Goal: Information Seeking & Learning: Learn about a topic

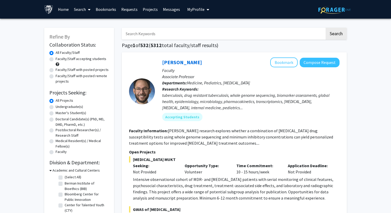
click at [75, 112] on label "Master's Student(s)" at bounding box center [71, 112] width 31 height 5
click at [59, 112] on input "Master's Student(s)" at bounding box center [57, 111] width 3 height 3
radio input "true"
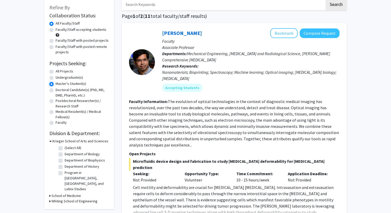
scroll to position [30, 0]
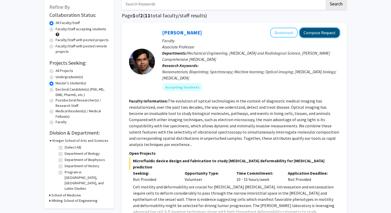
click at [314, 31] on button "Compose Request" at bounding box center [320, 33] width 40 height 10
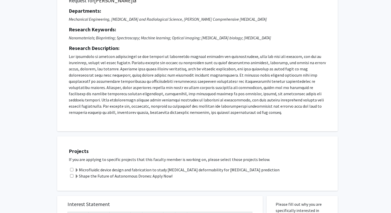
scroll to position [45, 0]
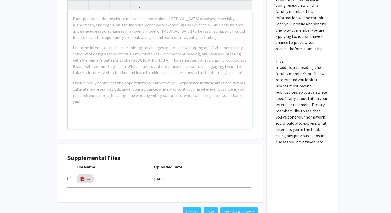
click at [188, 178] on div "[DATE]" at bounding box center [203, 178] width 98 height 9
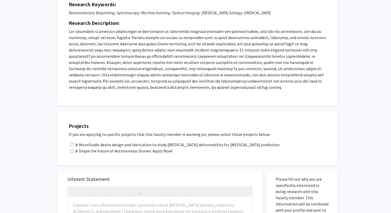
scroll to position [47, 0]
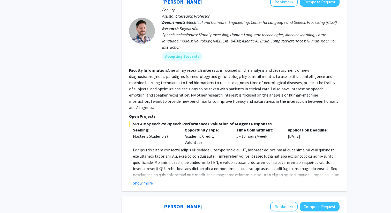
scroll to position [343, 0]
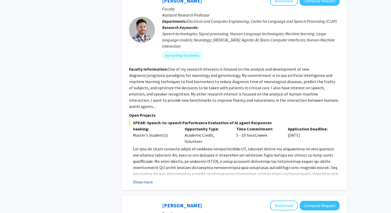
click at [141, 179] on button "Show more" at bounding box center [143, 182] width 20 height 6
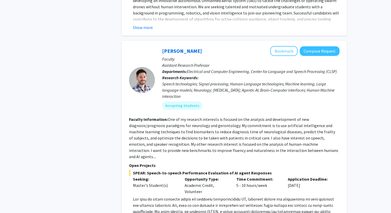
scroll to position [292, 0]
click at [317, 47] on button "Compose Request" at bounding box center [320, 52] width 40 height 10
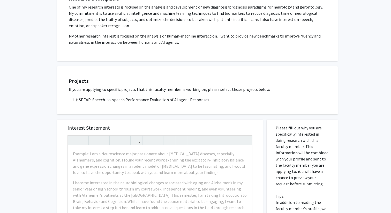
scroll to position [103, 0]
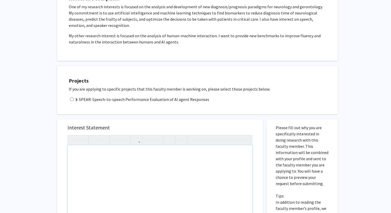
click at [169, 166] on div "Note to users with screen readers: Please press Alt+0 or Option+0 to deactivate…" at bounding box center [160, 204] width 184 height 118
type textarea "Hello Dr.&nbsp;"
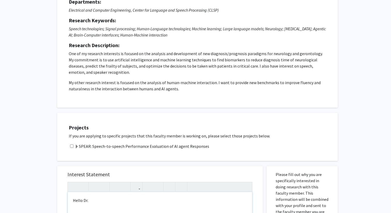
scroll to position [70, 0]
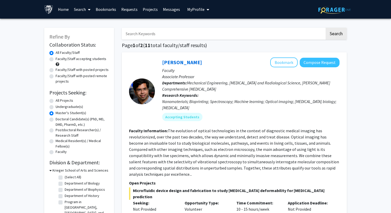
click at [84, 57] on label "Faculty/Staff accepting students" at bounding box center [81, 58] width 51 height 5
click at [59, 57] on input "Faculty/Staff accepting students" at bounding box center [57, 57] width 3 height 3
radio input "true"
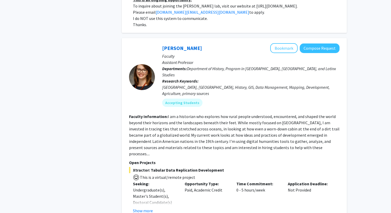
scroll to position [1856, 0]
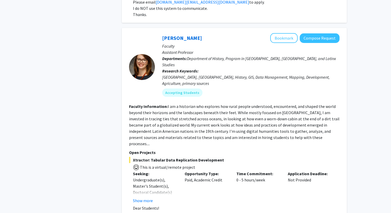
drag, startPoint x: 237, startPoint y: 69, endPoint x: 271, endPoint y: 113, distance: 55.8
click at [271, 114] on fg-search-faculty "[PERSON_NAME] Bookmark Compose Request Faculty Assistant Professor Departments:…" at bounding box center [234, 138] width 210 height 211
click at [271, 157] on span "Xtractor: Tabular Data Replication Development" at bounding box center [234, 160] width 210 height 6
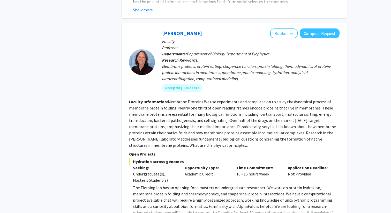
scroll to position [2088, 0]
drag, startPoint x: 222, startPoint y: 53, endPoint x: 253, endPoint y: 118, distance: 71.9
click at [253, 118] on fg-search-faculty "[PERSON_NAME] Bookmark Compose Request Faculty Professor Departments: Departmen…" at bounding box center [234, 125] width 210 height 195
click at [269, 164] on p "Time Commitment:" at bounding box center [258, 167] width 44 height 6
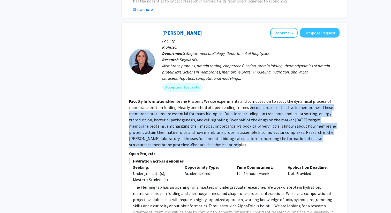
drag, startPoint x: 245, startPoint y: 66, endPoint x: 269, endPoint y: 104, distance: 45.3
click at [269, 104] on fg-search-faculty "[PERSON_NAME] Bookmark Compose Request Faculty Professor Departments: Departmen…" at bounding box center [234, 125] width 210 height 195
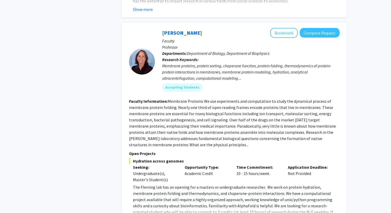
click at [150, 184] on fg-read-more "The [PERSON_NAME] lab has an opening for a masters or undergraduate researcher.…" at bounding box center [234, 203] width 210 height 39
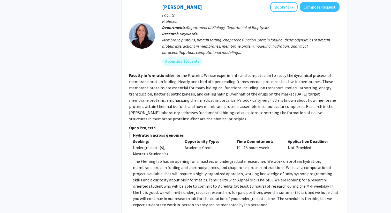
scroll to position [2116, 0]
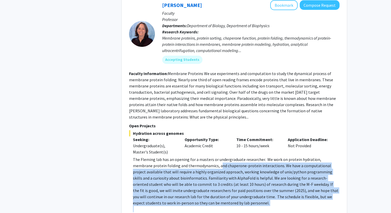
drag, startPoint x: 200, startPoint y: 125, endPoint x: 239, endPoint y: 163, distance: 54.3
click at [239, 163] on div "The [PERSON_NAME] lab has an opening for a masters or undergraduate researcher.…" at bounding box center [236, 202] width 207 height 93
click at [239, 206] on p at bounding box center [236, 209] width 207 height 6
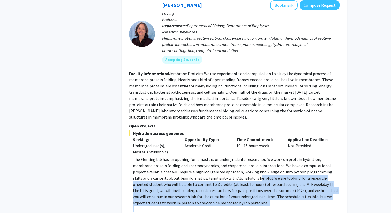
drag, startPoint x: 239, startPoint y: 163, endPoint x: 222, endPoint y: 135, distance: 32.9
click at [222, 156] on div "The [PERSON_NAME] lab has an opening for a masters or undergraduate researcher.…" at bounding box center [236, 202] width 207 height 93
click at [260, 156] on p "The Fleming lab has an opening for a masters or undergraduate researcher. We wo…" at bounding box center [236, 181] width 207 height 50
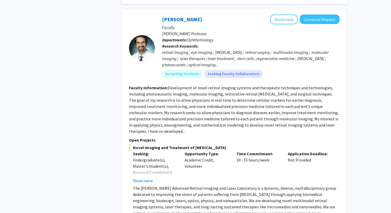
scroll to position [2385, 0]
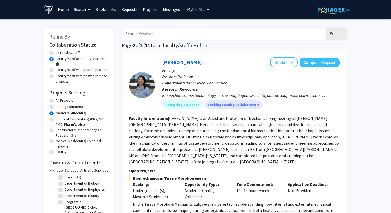
click at [195, 32] on input "Search Keywords" at bounding box center [223, 34] width 203 height 12
type input "microbiology"
click at [325, 28] on button "Search" at bounding box center [335, 34] width 21 height 12
radio input "true"
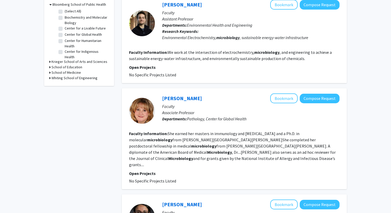
scroll to position [166, 0]
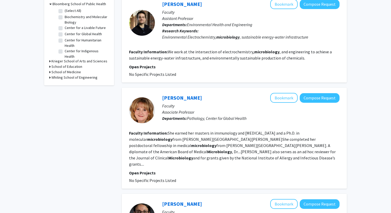
click at [214, 111] on p "Associate Professor" at bounding box center [250, 112] width 177 height 6
click at [181, 96] on link "[PERSON_NAME]" at bounding box center [182, 97] width 40 height 6
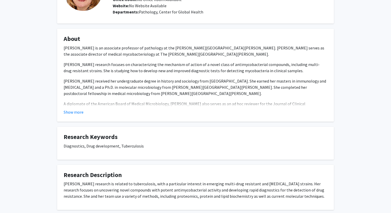
scroll to position [92, 0]
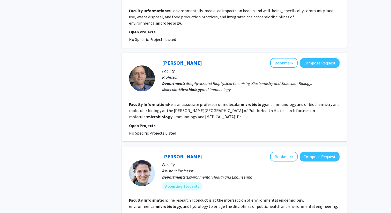
scroll to position [877, 0]
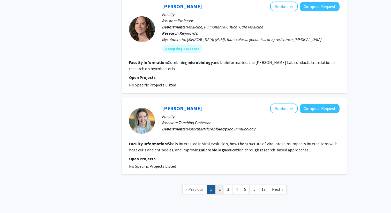
click at [218, 185] on link "2" at bounding box center [219, 189] width 9 height 9
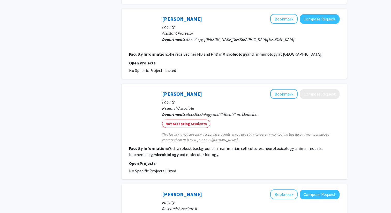
scroll to position [574, 0]
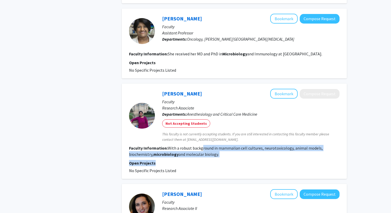
drag, startPoint x: 200, startPoint y: 139, endPoint x: 226, endPoint y: 155, distance: 29.9
click at [226, 155] on fg-search-faculty "[PERSON_NAME] Bookmark Compose Request Faculty Research Associate Departments: …" at bounding box center [234, 131] width 210 height 85
click at [226, 160] on p "Open Projects" at bounding box center [234, 163] width 210 height 6
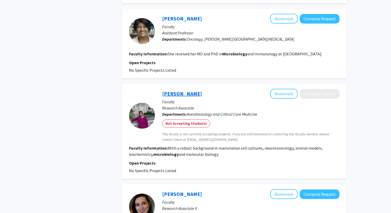
click at [181, 90] on link "[PERSON_NAME]" at bounding box center [182, 93] width 40 height 6
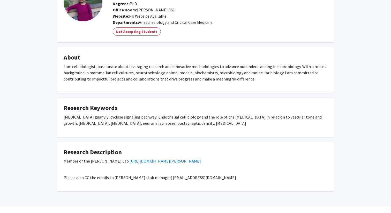
scroll to position [48, 0]
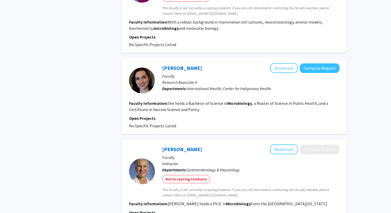
scroll to position [766, 0]
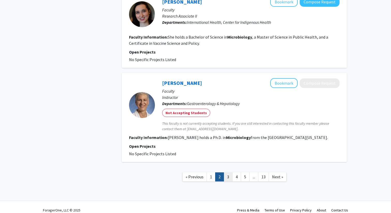
click at [228, 174] on link "3" at bounding box center [228, 176] width 9 height 9
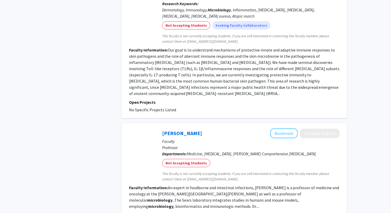
scroll to position [600, 0]
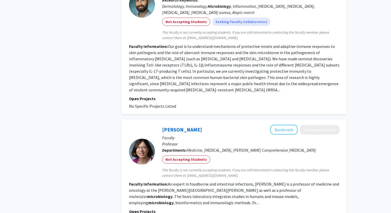
click at [217, 181] on fg-read-more "An expert in foodborne and intestinal infections, [PERSON_NAME] is a professor …" at bounding box center [234, 193] width 210 height 24
click at [181, 126] on link "[PERSON_NAME]" at bounding box center [182, 129] width 40 height 6
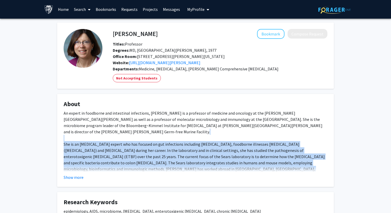
drag, startPoint x: 201, startPoint y: 132, endPoint x: 237, endPoint y: 171, distance: 52.9
click at [237, 171] on div "An expert in foodborne and intestinal infections, [PERSON_NAME] is a professor …" at bounding box center [196, 172] width 264 height 124
